Goal: Task Accomplishment & Management: Manage account settings

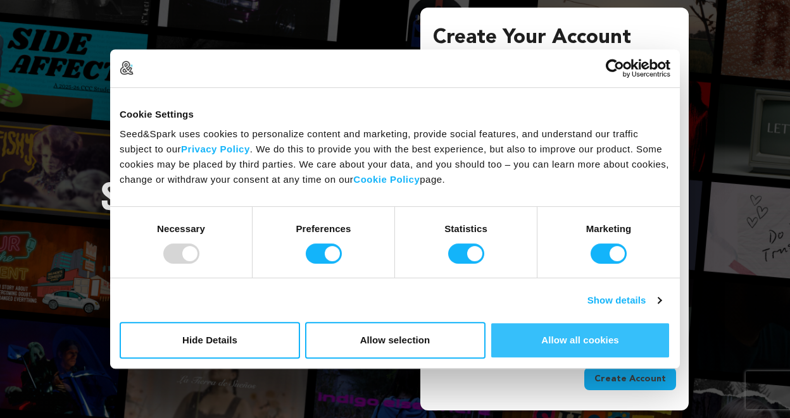
click at [593, 337] on button "Allow all cookies" at bounding box center [580, 340] width 180 height 37
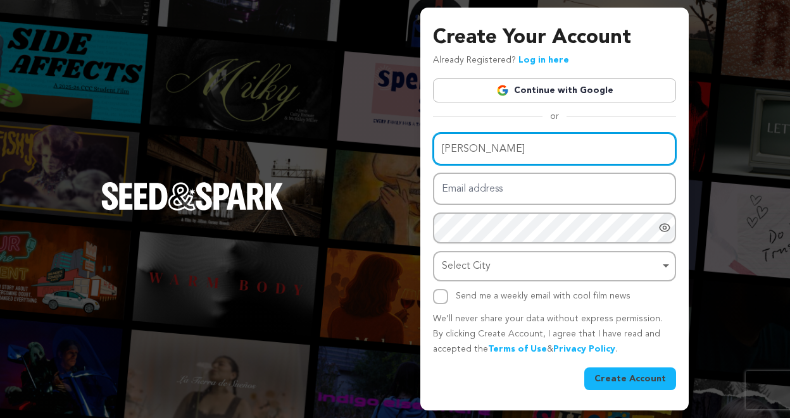
type input "Joe Cyrus"
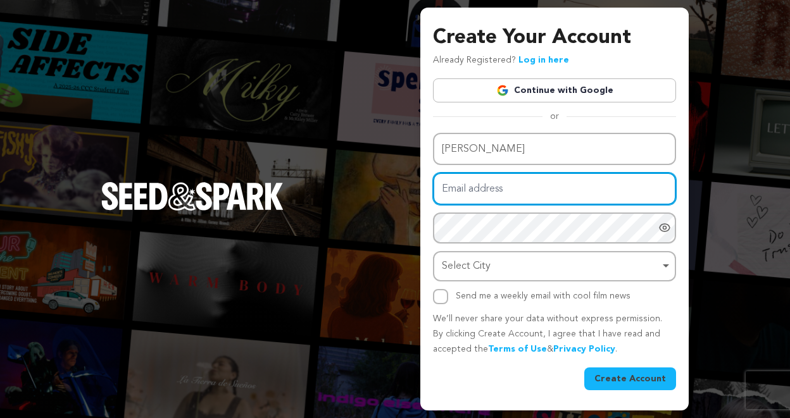
click at [512, 189] on input "Email address" at bounding box center [554, 189] width 243 height 32
paste input "joecyrusmusic@gmail.com"
type input "joecyrusmusic@gmail.com"
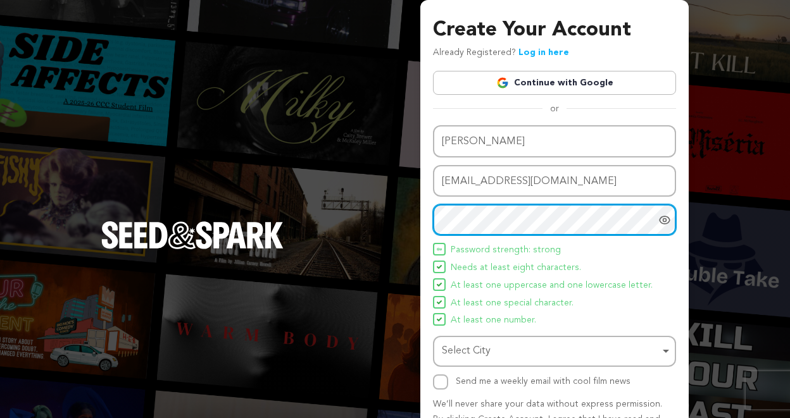
scroll to position [77, 0]
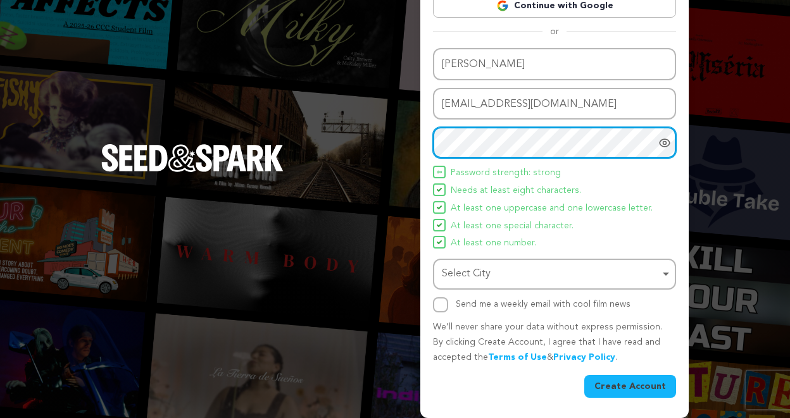
click at [542, 273] on div "Select City Remove item" at bounding box center [551, 274] width 218 height 18
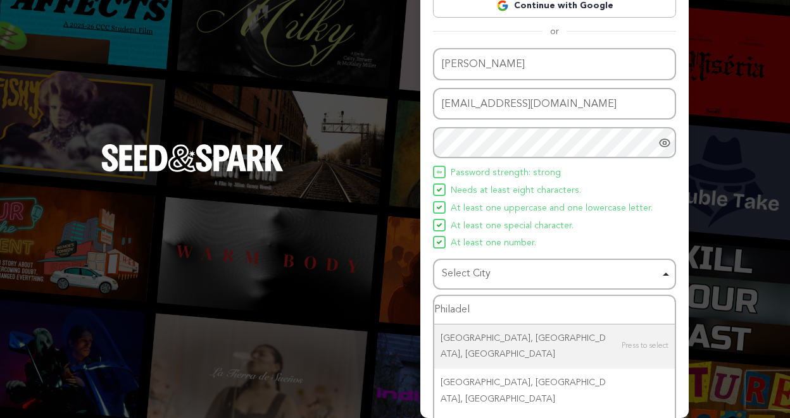
type input "Philadelp"
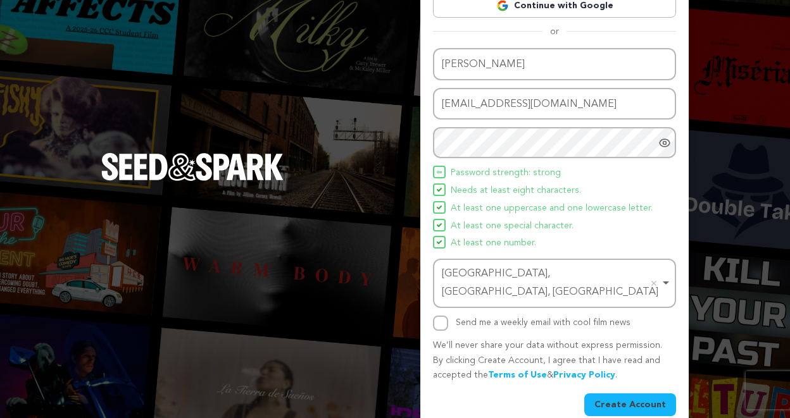
click at [642, 394] on button "Create Account" at bounding box center [630, 405] width 92 height 23
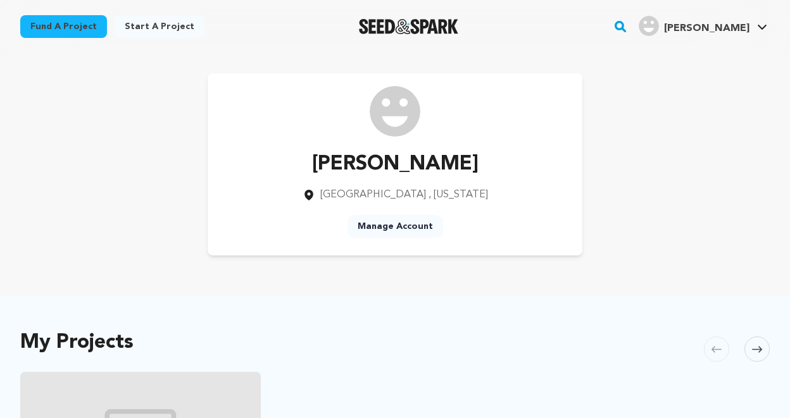
click at [395, 104] on img at bounding box center [395, 111] width 51 height 51
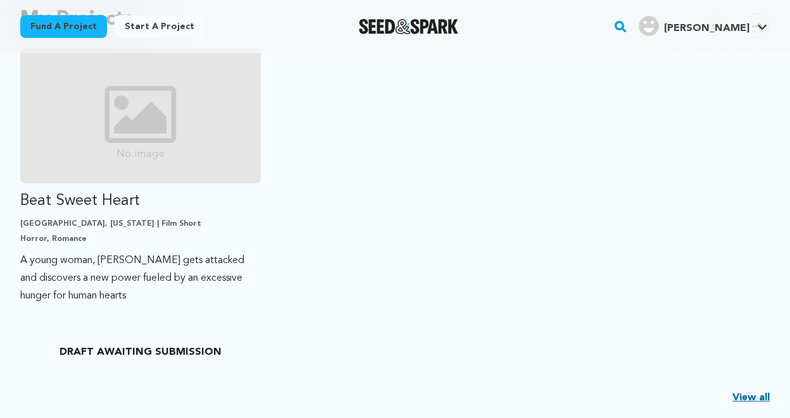
scroll to position [315, 0]
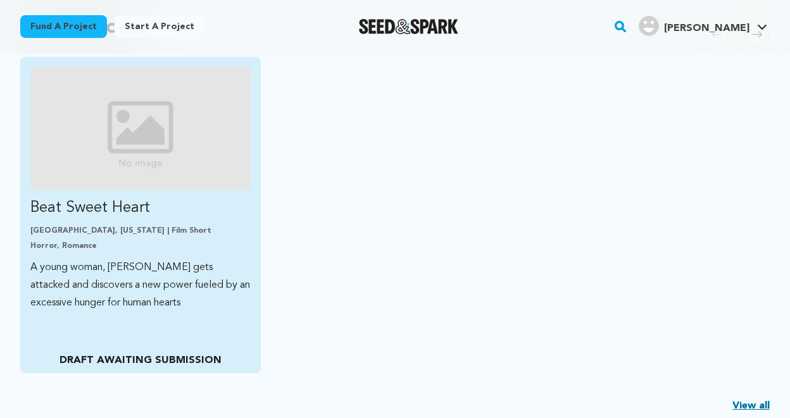
click at [193, 158] on img "Fund Beat Sweet Heart" at bounding box center [140, 128] width 220 height 123
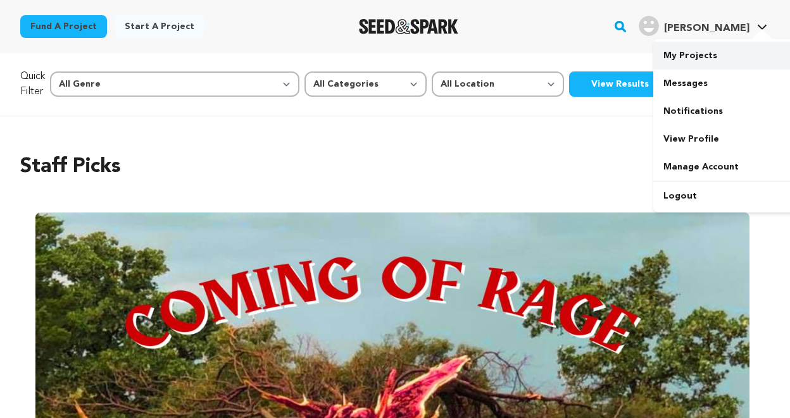
click at [695, 46] on link "My Projects" at bounding box center [724, 56] width 142 height 28
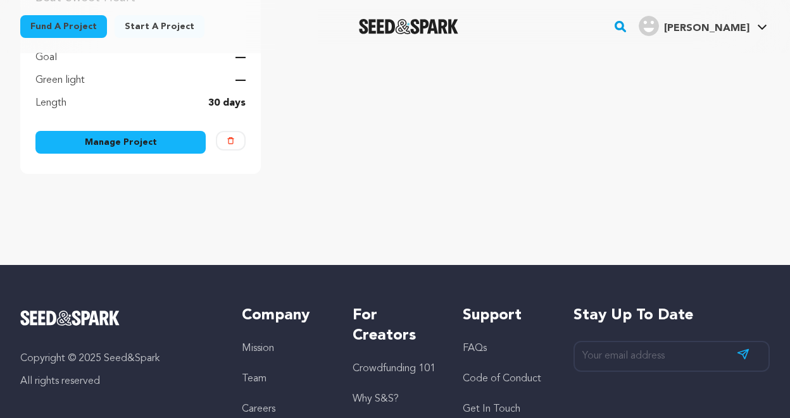
scroll to position [349, 0]
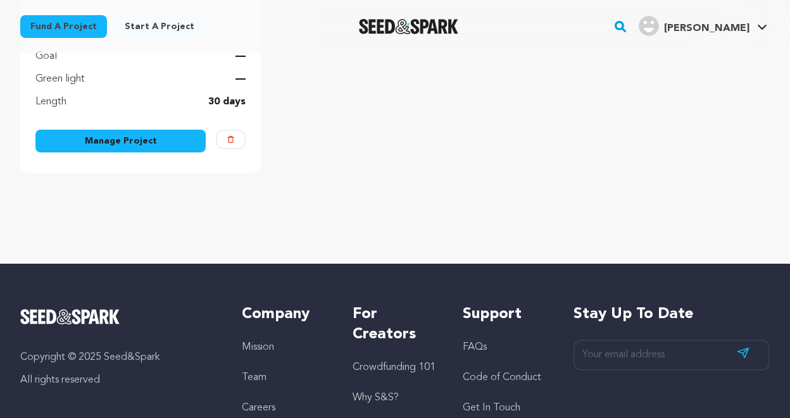
click at [167, 143] on link "Manage Project" at bounding box center [120, 141] width 170 height 23
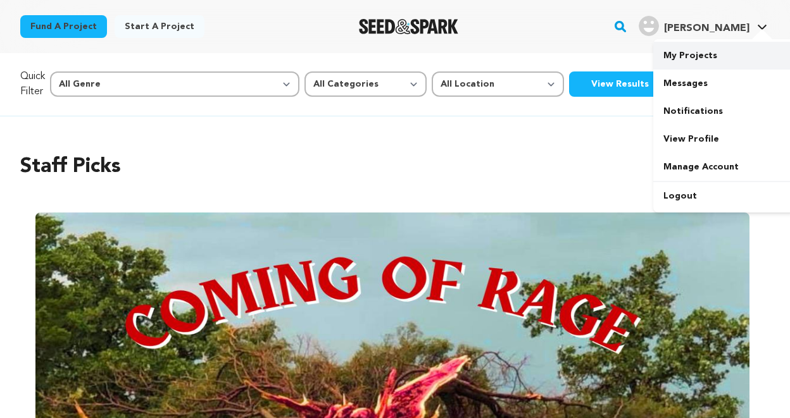
click at [689, 47] on link "My Projects" at bounding box center [724, 56] width 142 height 28
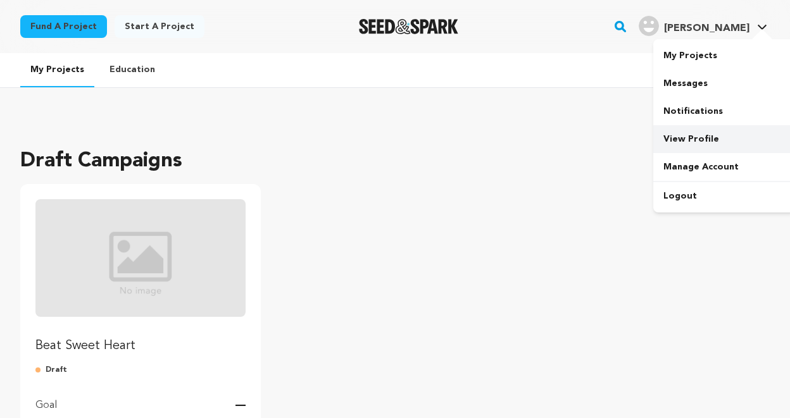
click at [677, 145] on link "View Profile" at bounding box center [724, 139] width 142 height 28
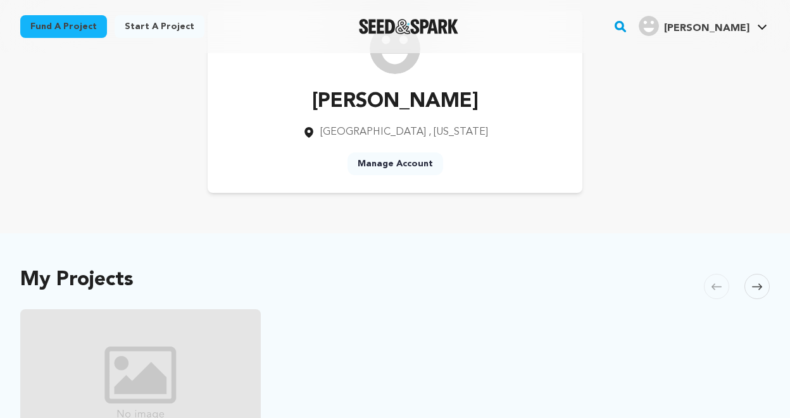
scroll to position [44, 0]
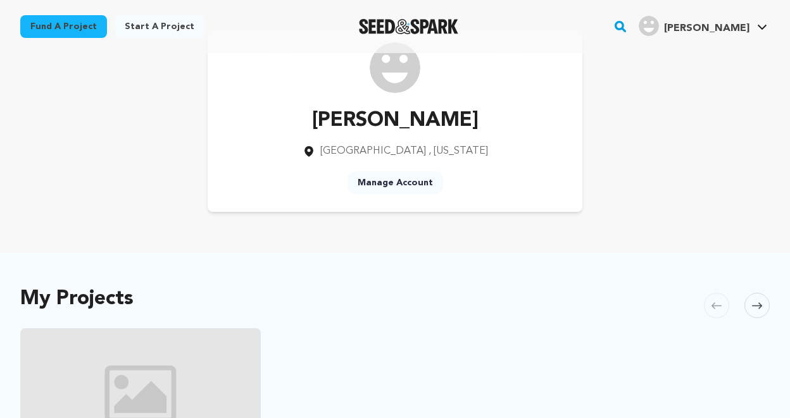
click at [397, 184] on link "Manage Account" at bounding box center [395, 182] width 96 height 23
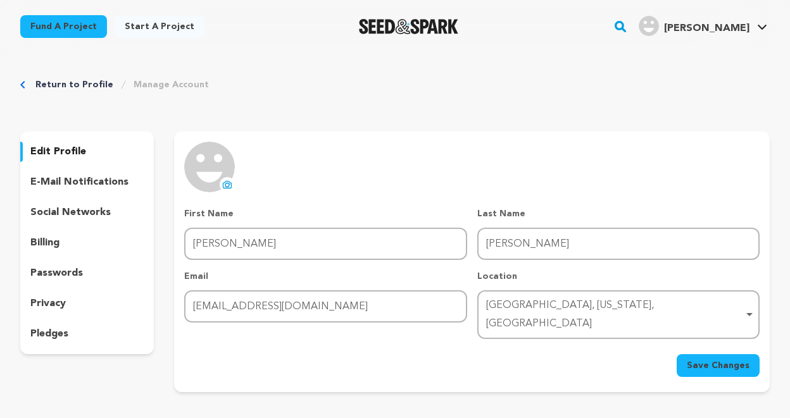
click at [211, 171] on img at bounding box center [209, 167] width 51 height 51
click at [228, 185] on icon at bounding box center [227, 185] width 10 height 10
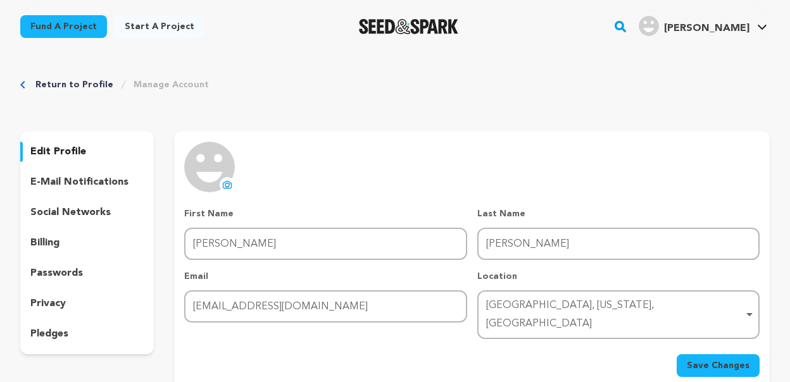
click at [225, 185] on icon at bounding box center [227, 186] width 5 height 4
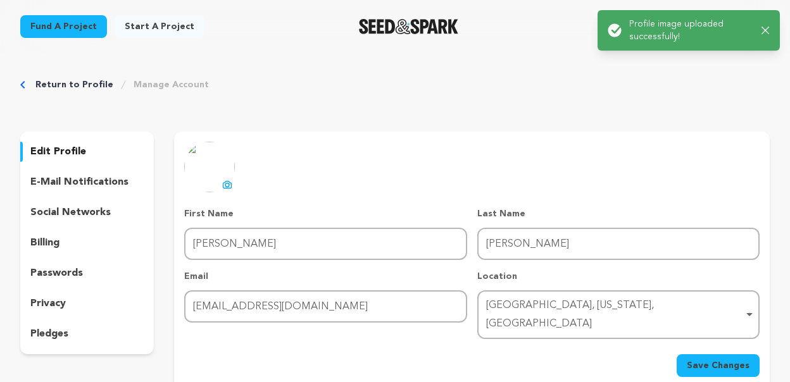
scroll to position [28, 0]
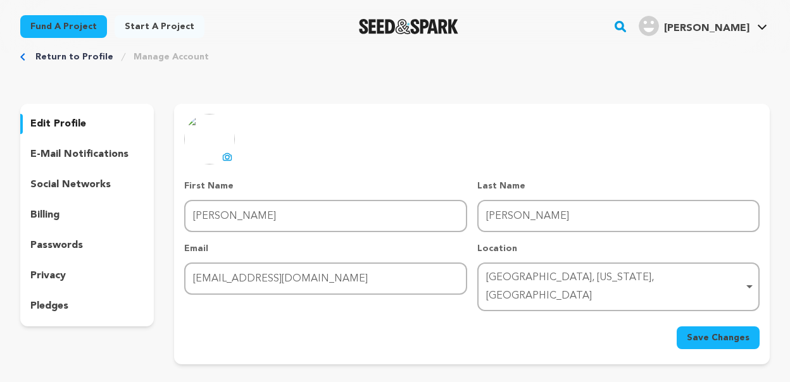
click at [739, 332] on span "Save Changes" at bounding box center [718, 338] width 63 height 13
click at [80, 56] on link "Return to Profile" at bounding box center [74, 57] width 78 height 13
